Goal: Transaction & Acquisition: Obtain resource

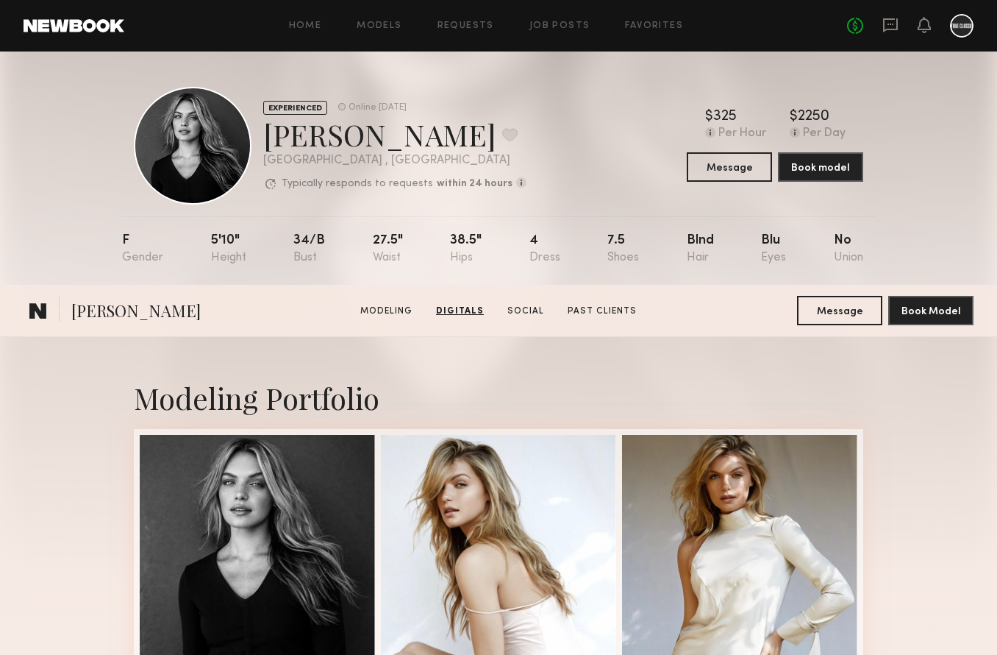
scroll to position [2374, 0]
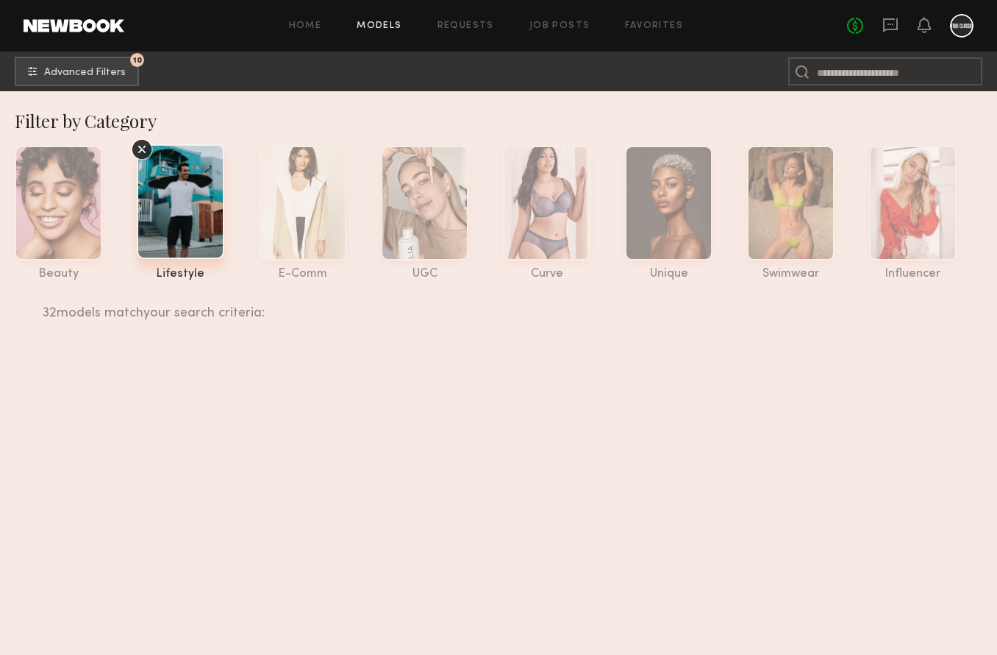
scroll to position [1303, 0]
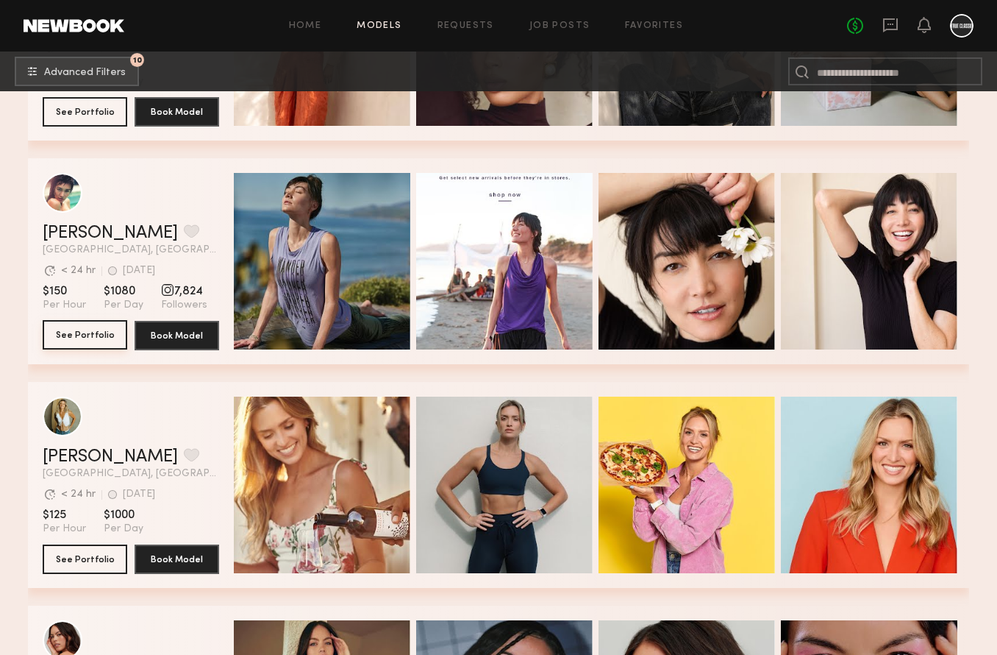
click at [100, 332] on button "See Portfolio" at bounding box center [85, 334] width 85 height 29
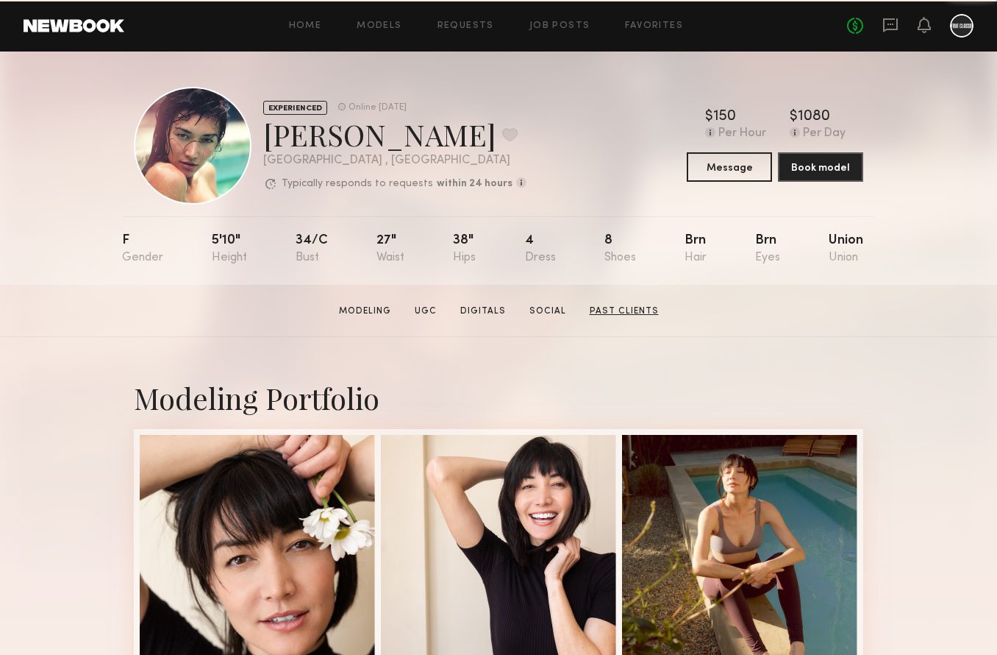
click at [607, 311] on link "Past Clients" at bounding box center [624, 310] width 81 height 13
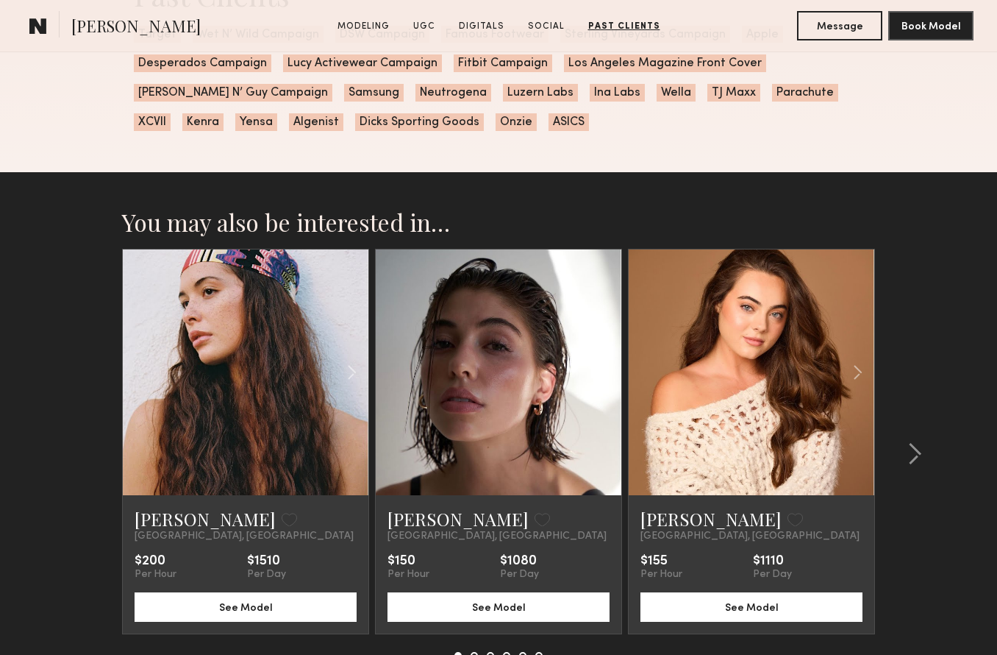
scroll to position [4133, 0]
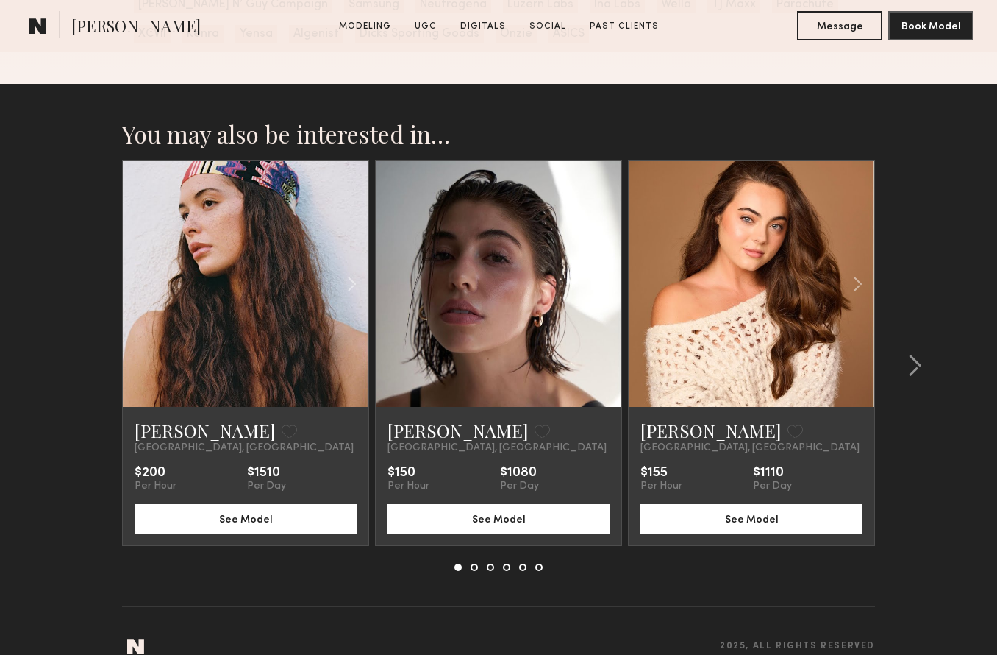
click at [245, 321] on link at bounding box center [246, 284] width 84 height 246
click at [916, 363] on common-icon at bounding box center [914, 366] width 15 height 24
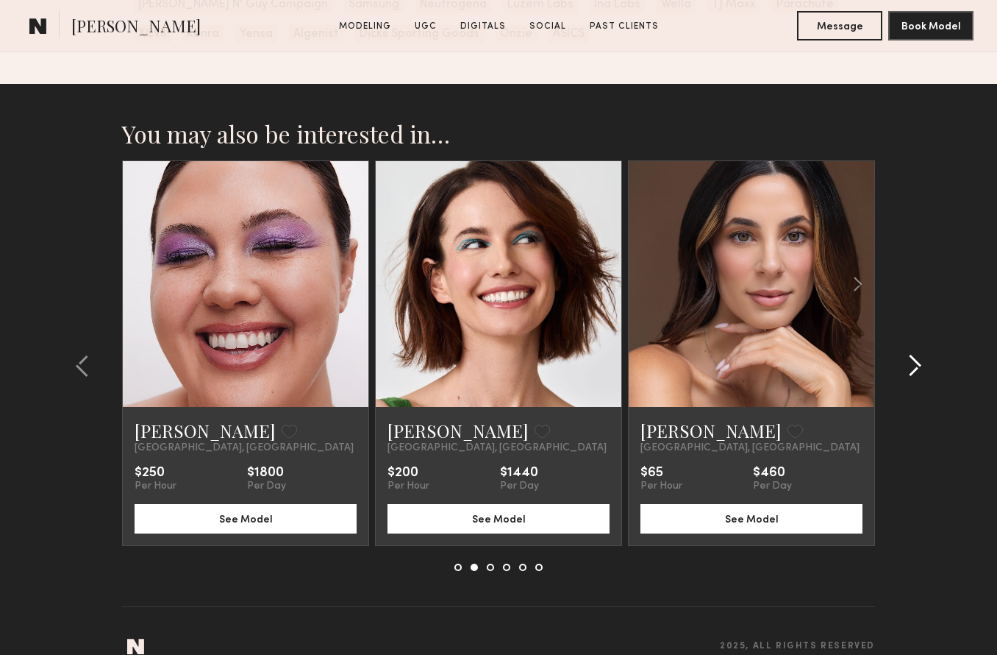
click at [916, 363] on common-icon at bounding box center [914, 366] width 15 height 24
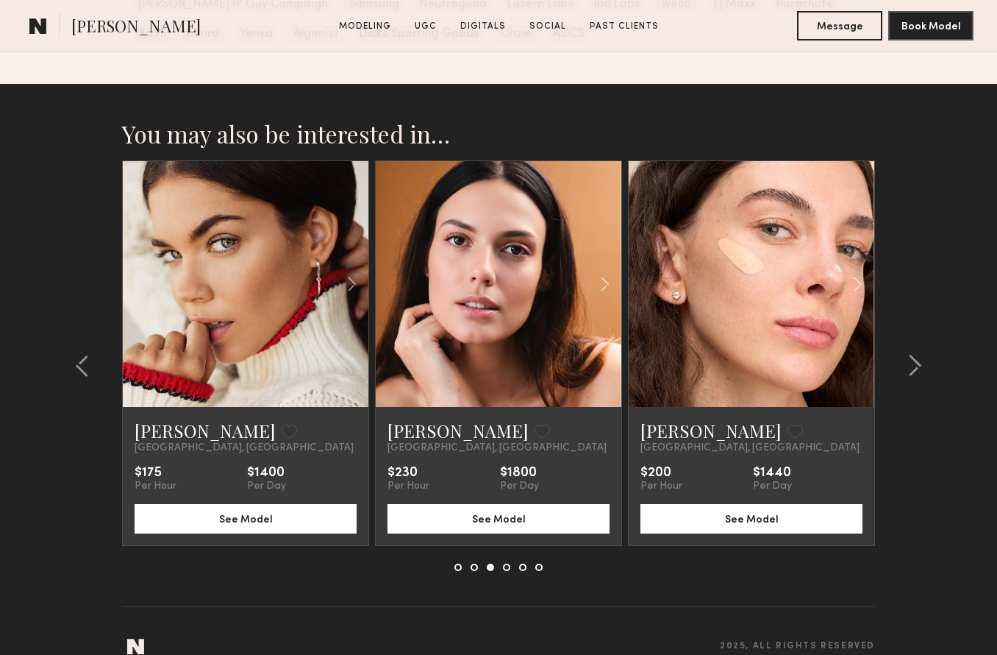
click at [460, 387] on link at bounding box center [499, 284] width 84 height 246
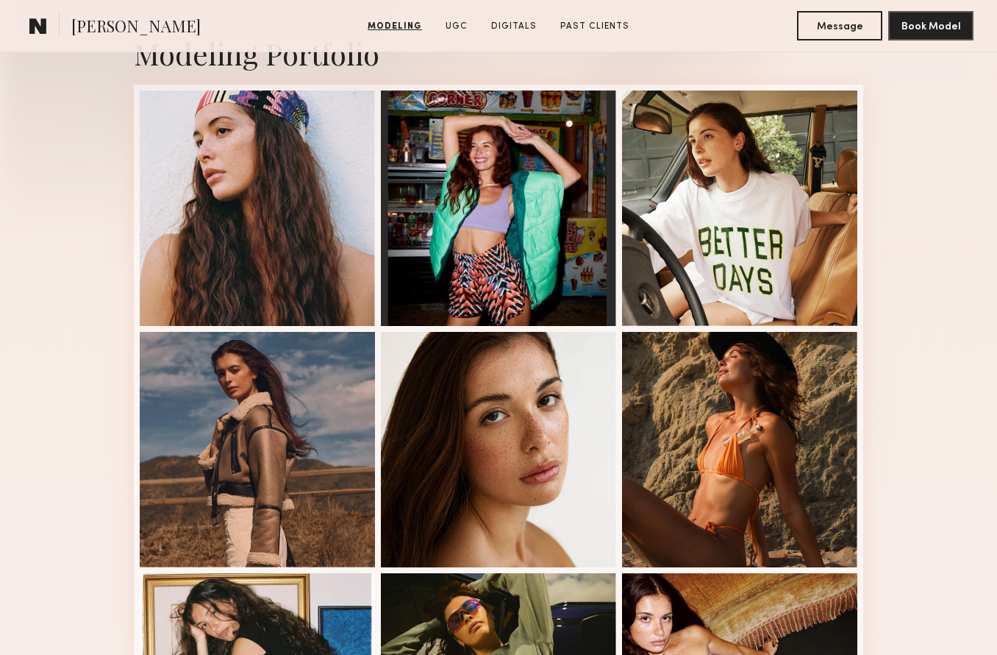
scroll to position [145, 0]
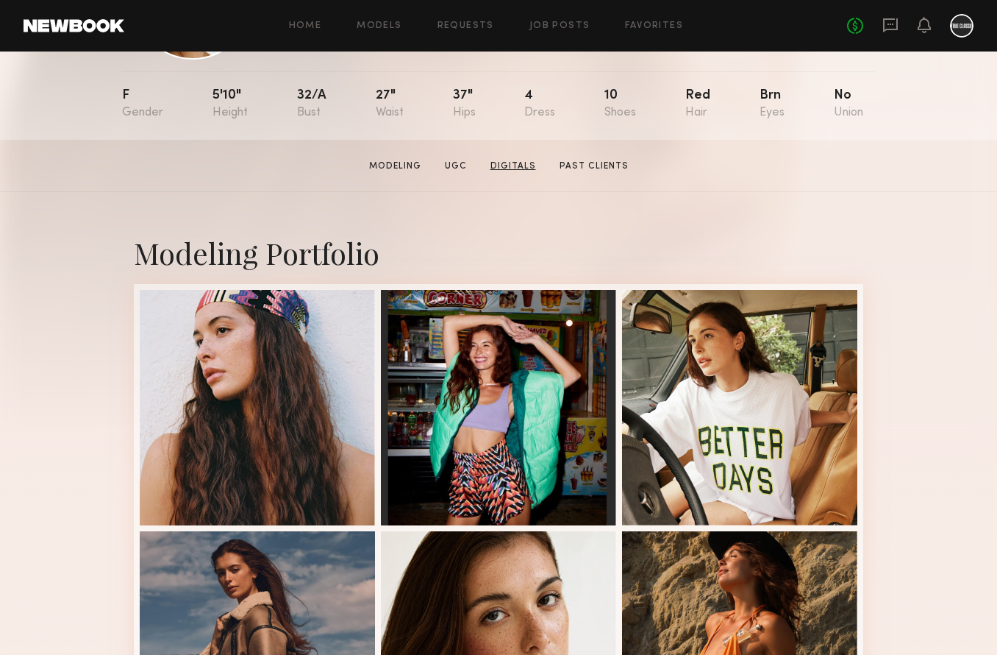
click at [518, 168] on link "Digitals" at bounding box center [513, 166] width 57 height 13
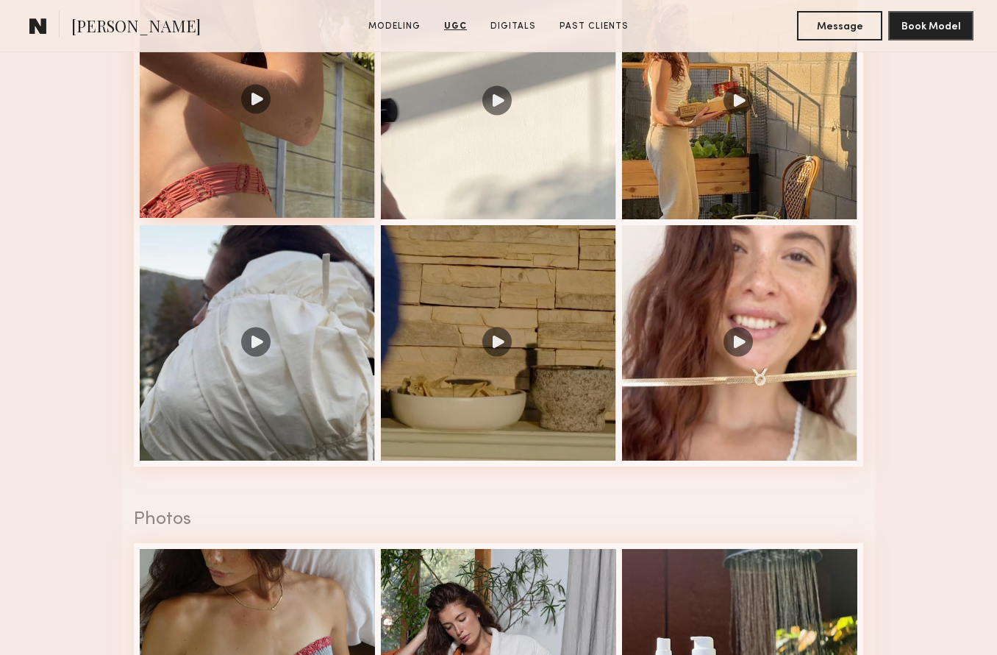
scroll to position [902, 0]
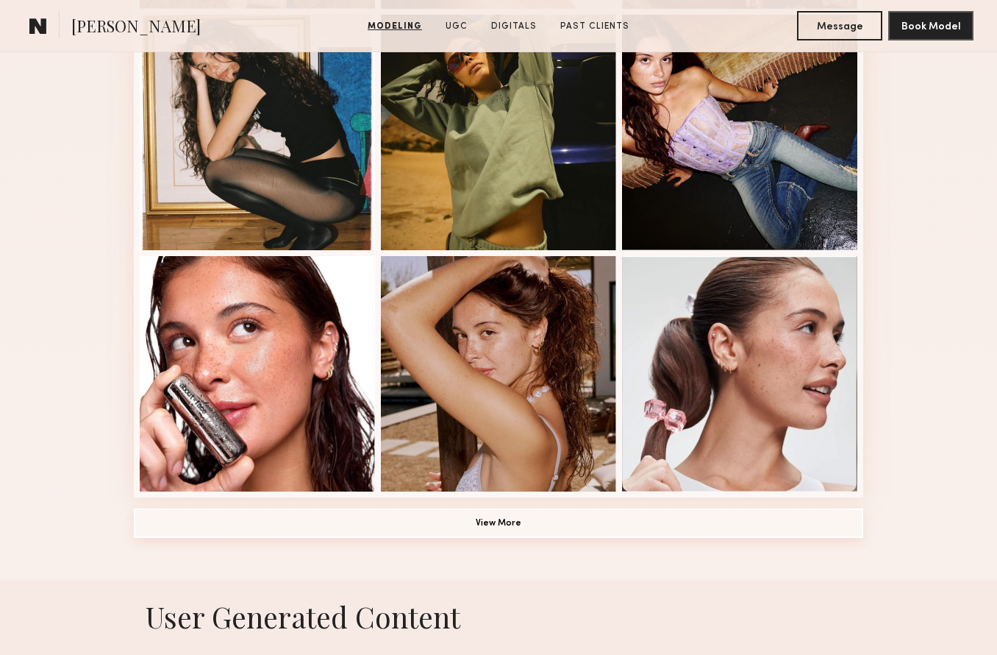
click at [504, 521] on button "View More" at bounding box center [499, 522] width 730 height 29
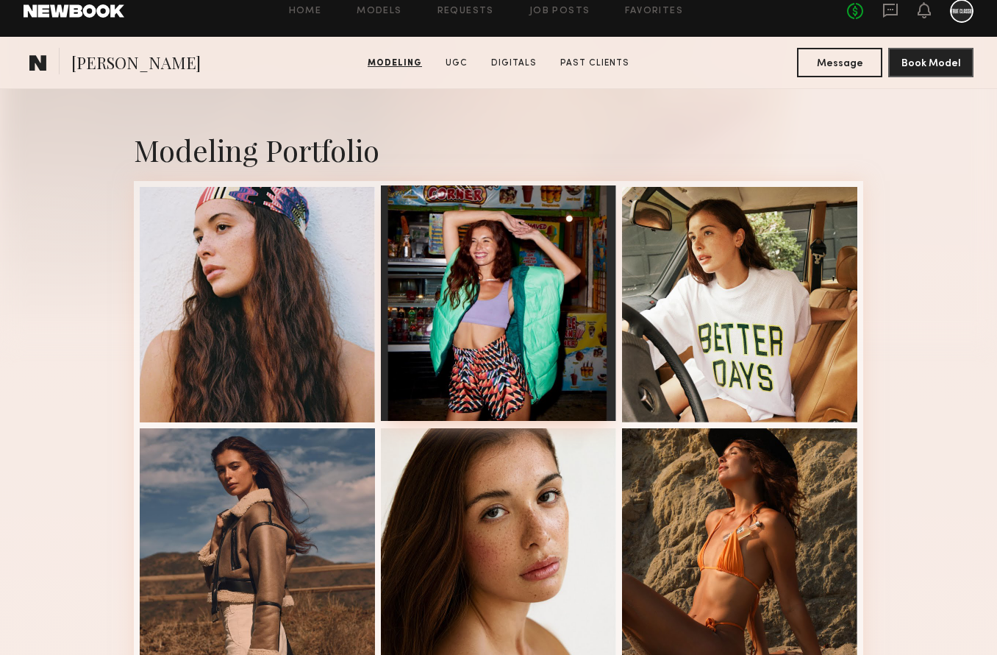
scroll to position [309, 0]
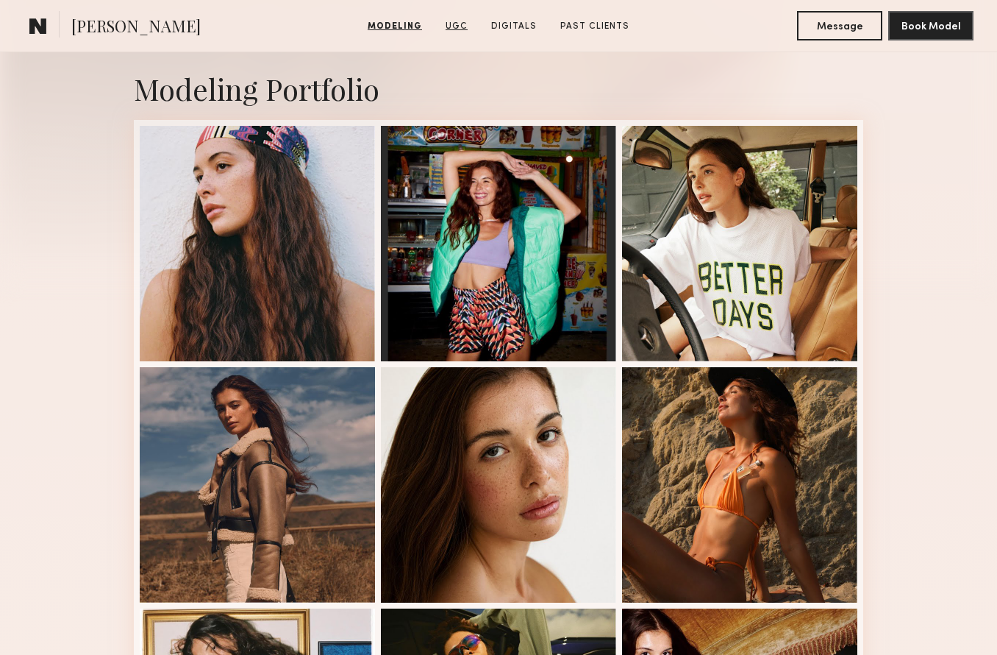
click at [455, 25] on link "UGC" at bounding box center [457, 26] width 34 height 13
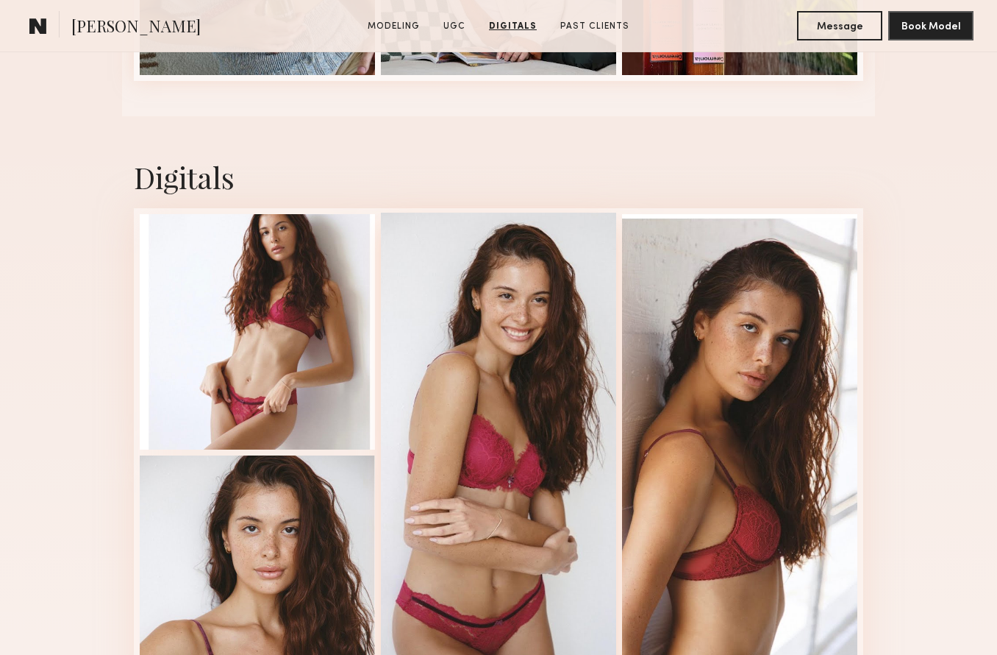
scroll to position [1495, 0]
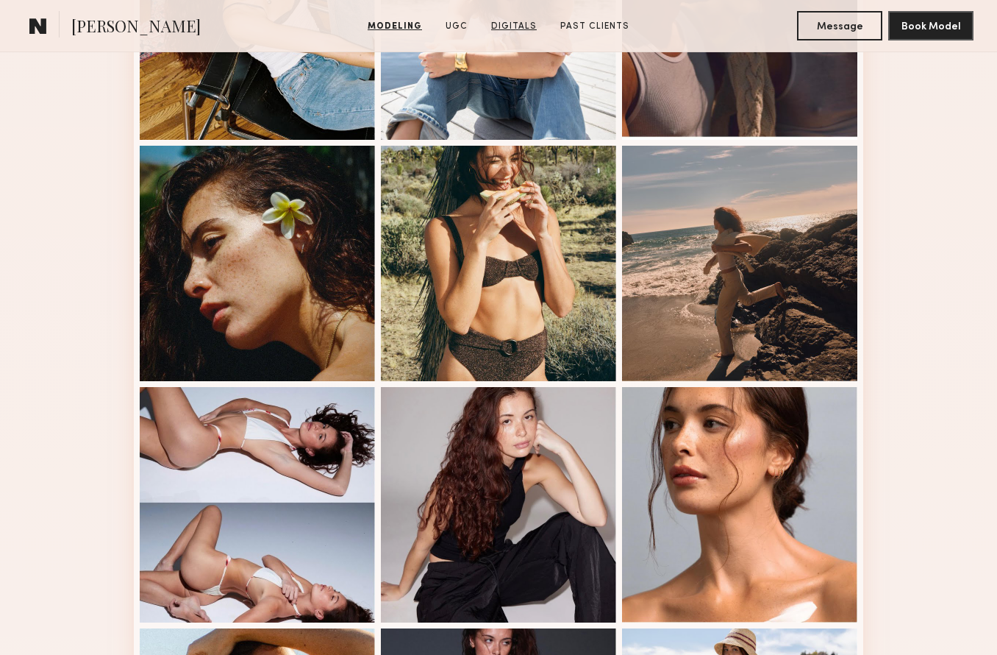
click at [513, 22] on link "Digitals" at bounding box center [513, 26] width 57 height 13
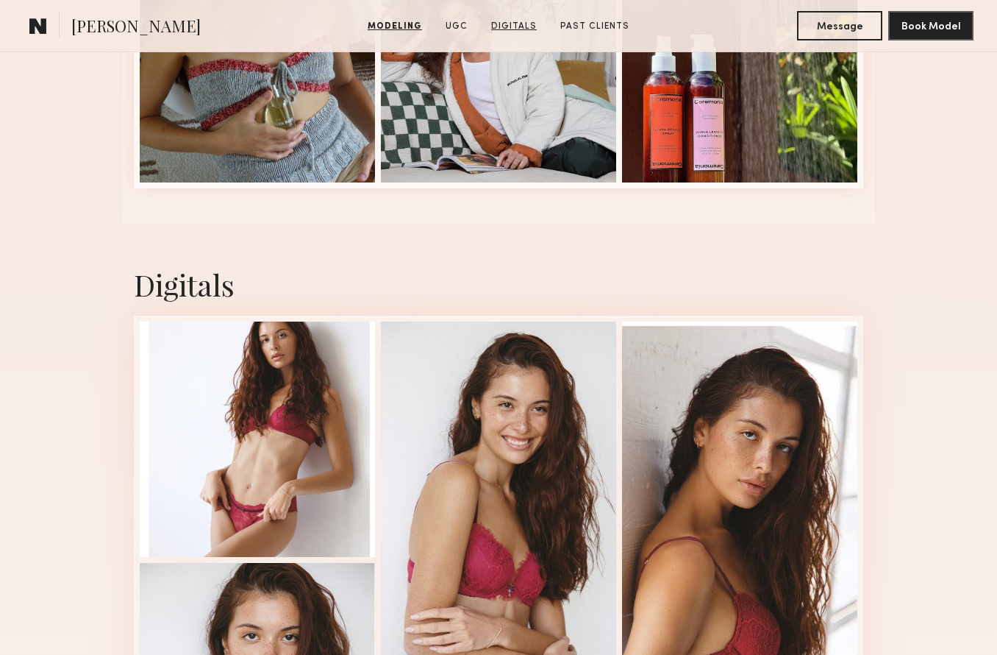
scroll to position [3276, 0]
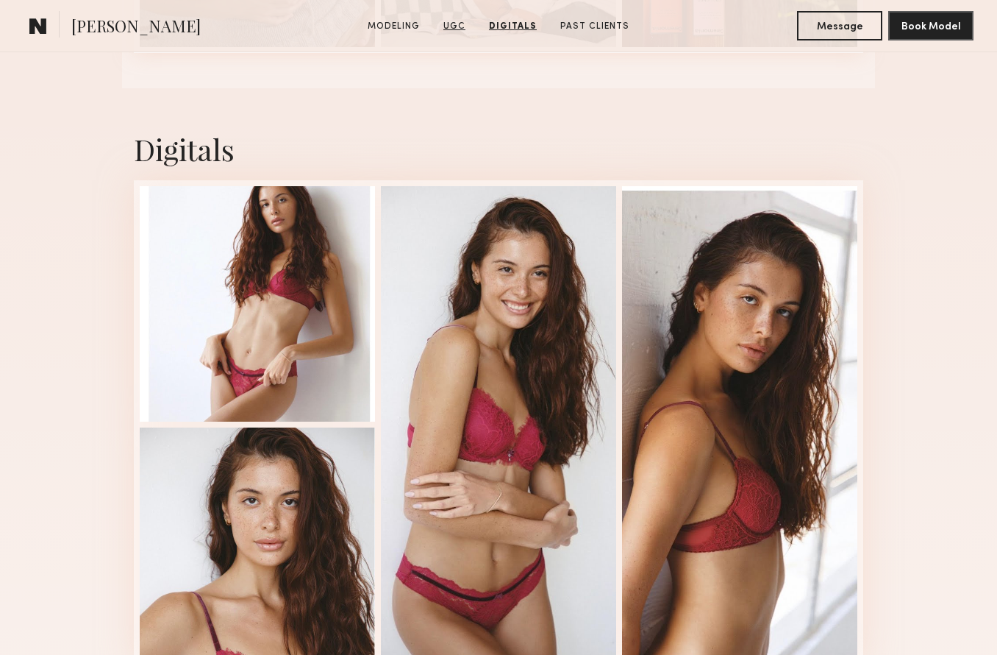
click at [454, 26] on link "UGC" at bounding box center [455, 26] width 34 height 13
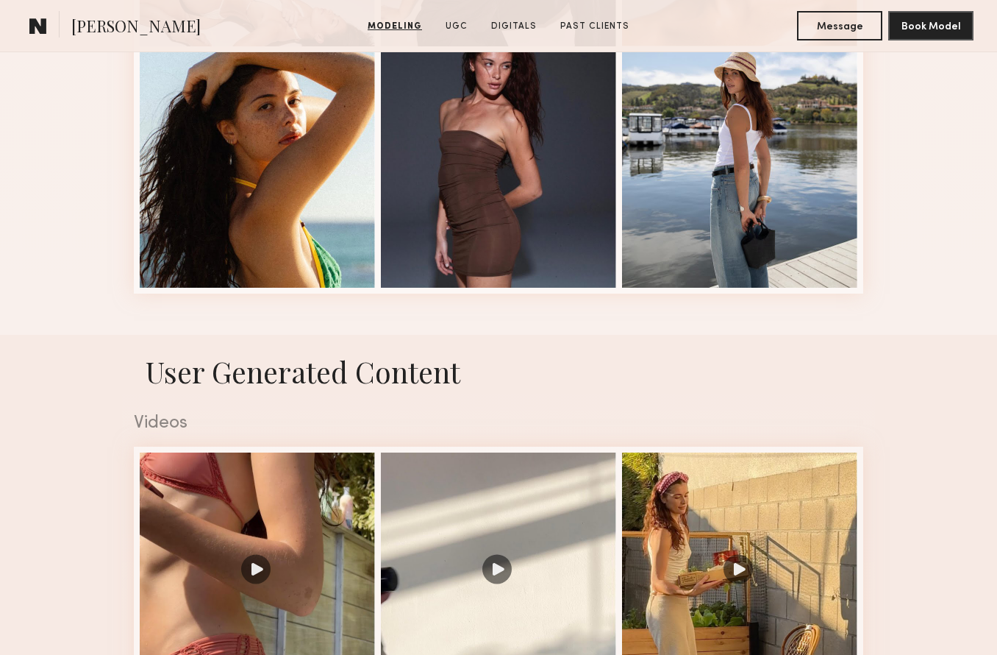
scroll to position [1366, 0]
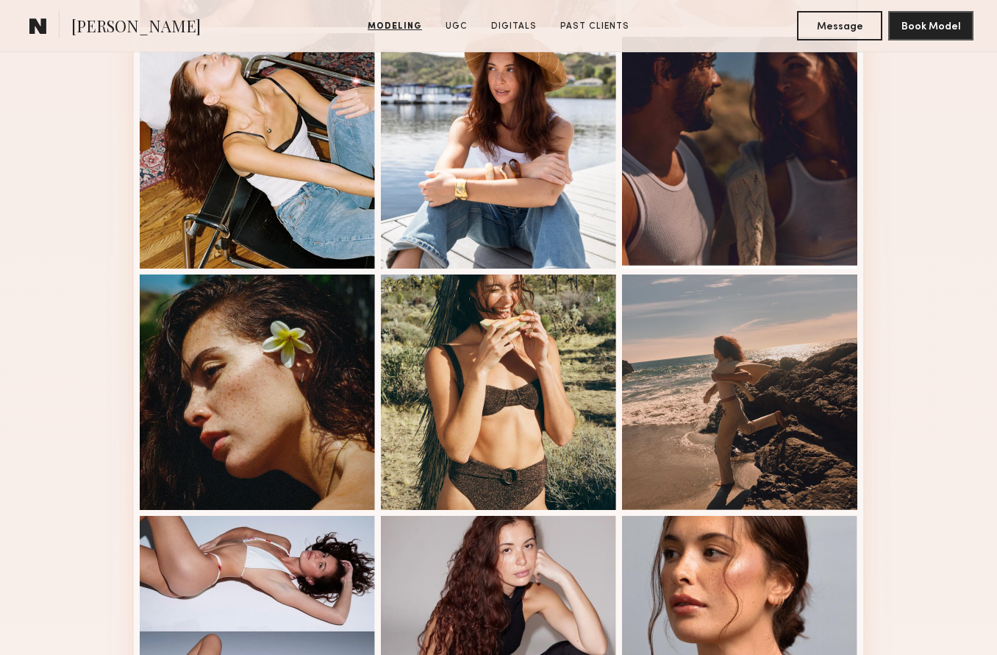
click at [588, 40] on section "Jasmine G. Modeling UGC Digitals Past Clients Message Book Model" at bounding box center [498, 26] width 997 height 52
